Goal: Find specific page/section: Find specific page/section

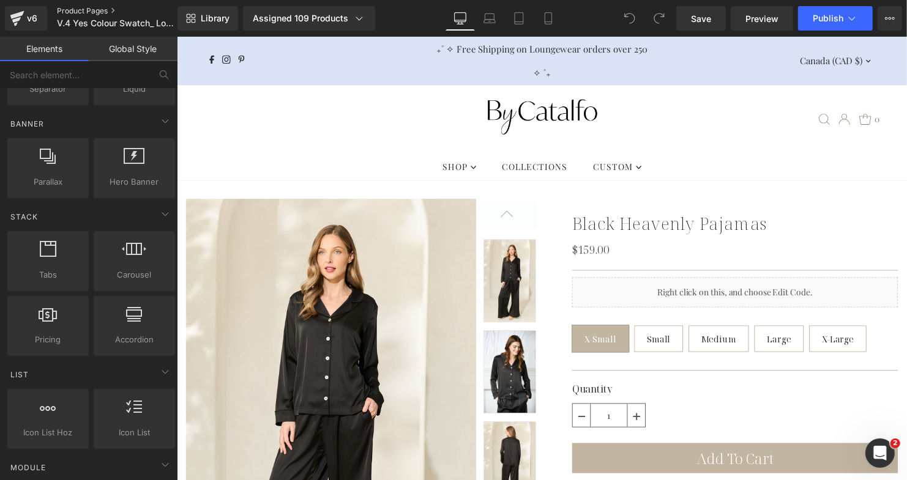
click at [81, 14] on link "Product Pages" at bounding box center [127, 11] width 141 height 10
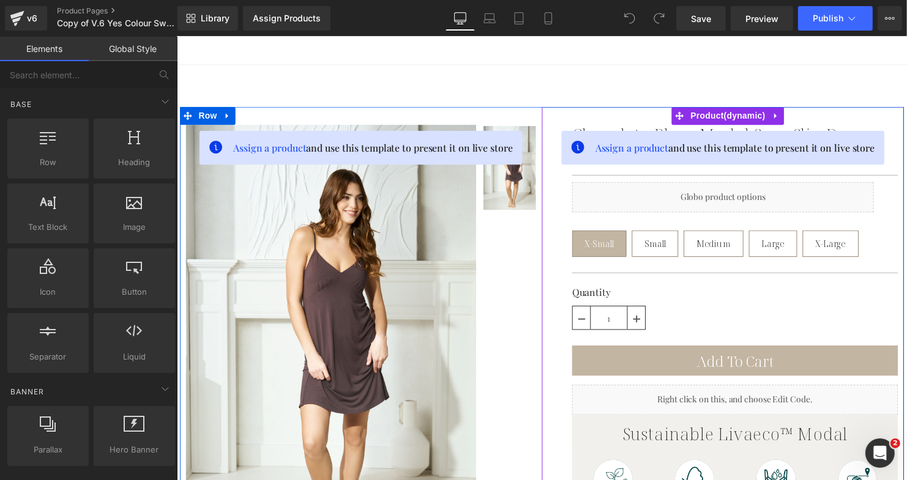
scroll to position [251, 0]
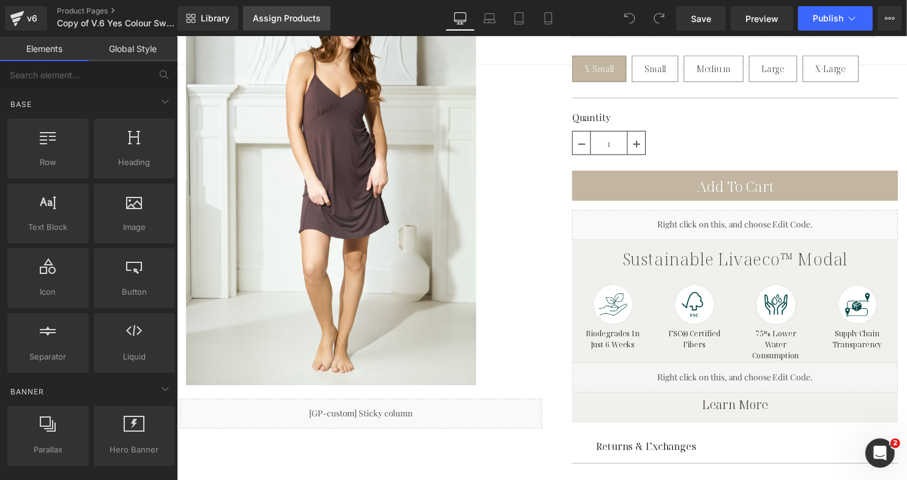
click at [297, 20] on div "Assign Products" at bounding box center [287, 18] width 68 height 10
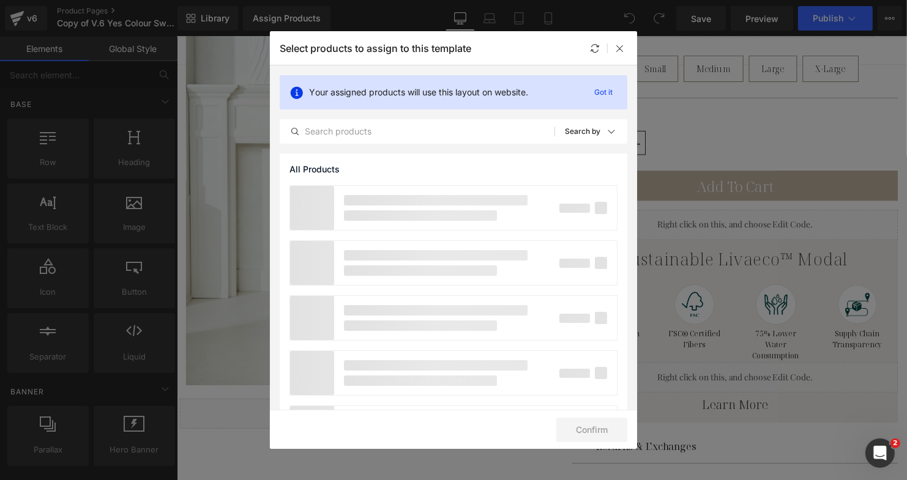
click at [628, 37] on div "Select products to assign to this template" at bounding box center [453, 48] width 367 height 34
click at [621, 48] on icon at bounding box center [620, 48] width 10 height 10
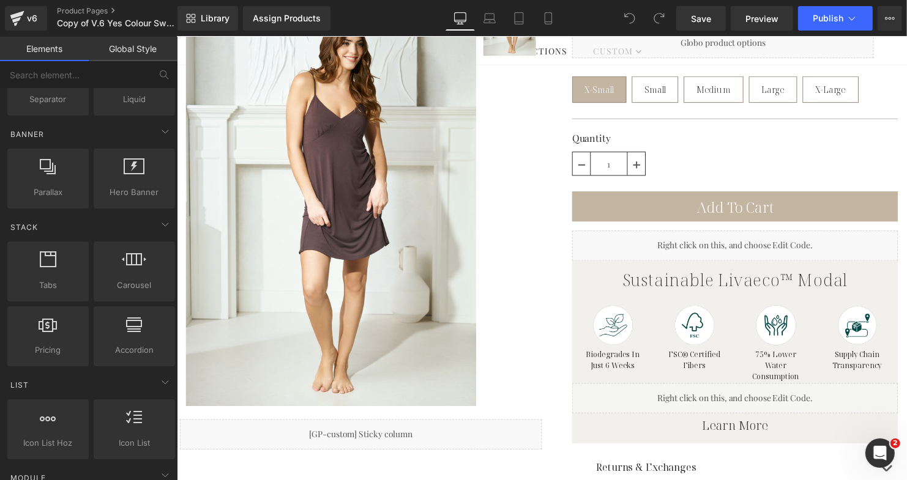
scroll to position [259, 0]
